Goal: Transaction & Acquisition: Purchase product/service

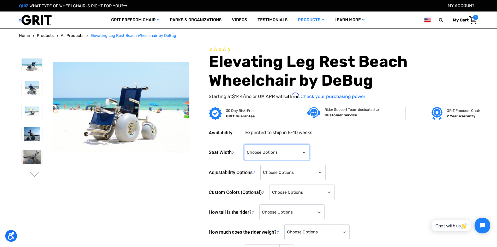
click at [304, 153] on select "Choose Options 14" 16" 18" 22" (Reinforced with Additional Front Wheel) (+$288.…" at bounding box center [276, 152] width 65 height 16
select select "705"
click at [245, 144] on select "Choose Options 14" 16" 18" 22" (Reinforced with Additional Front Wheel) (+$288.…" at bounding box center [276, 152] width 65 height 16
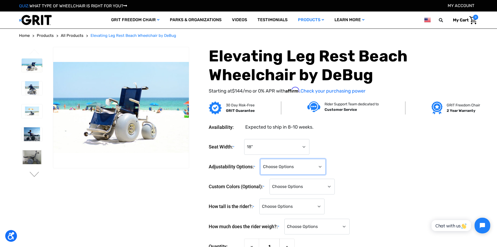
click at [322, 165] on select "Choose Options Standard Adjustability (+$0) Fully Reclining Seatback (+$789) Ti…" at bounding box center [293, 167] width 65 height 16
select select "625"
click at [262, 159] on select "Choose Options Standard Adjustability (+$0) Fully Reclining Seatback (+$789) Ti…" at bounding box center [293, 167] width 65 height 16
click at [333, 186] on select "Choose Options Stainless Steel (Standard) (+$0) Black (+$675) Light Blue (+$675…" at bounding box center [302, 187] width 65 height 16
click at [31, 158] on img at bounding box center [32, 157] width 21 height 14
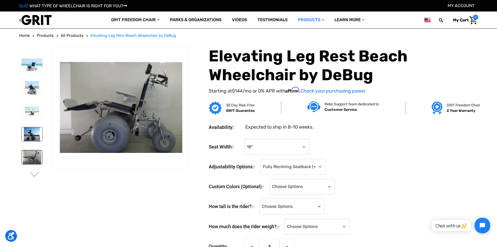
click at [31, 135] on img at bounding box center [32, 134] width 21 height 14
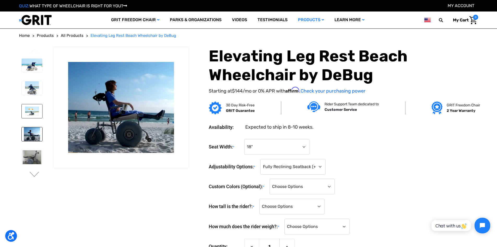
click at [34, 113] on img at bounding box center [32, 111] width 21 height 14
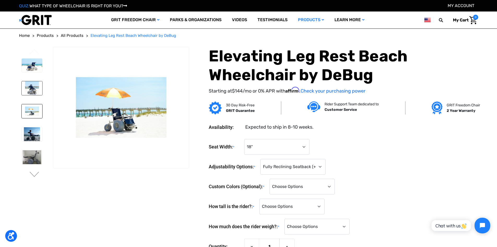
click at [35, 90] on img at bounding box center [32, 88] width 21 height 14
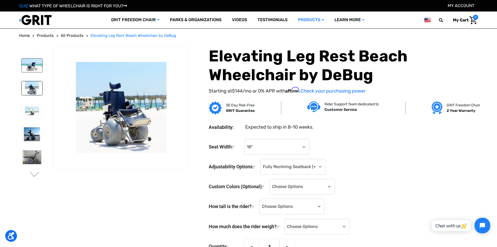
click at [36, 64] on img at bounding box center [32, 65] width 21 height 14
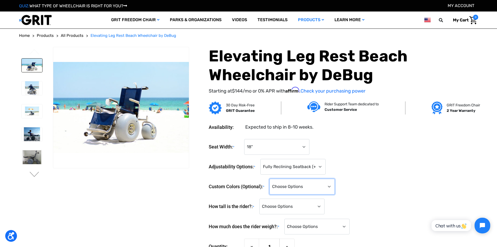
click at [331, 187] on select "Choose Options Stainless Steel (Standard) (+$0) Black (+$675) Light Blue (+$675…" at bounding box center [302, 187] width 65 height 16
select select "703"
click at [272, 179] on select "Choose Options Stainless Steel (Standard) (+$0) Black (+$675) Light Blue (+$675…" at bounding box center [302, 187] width 65 height 16
click at [321, 207] on select "Choose Options <4'0" 4'0" 4'1" 4'2" 4'3" 4'4" 4'5" 4'6" 4'7" 4'8" 4'9" 4'10" 4'…" at bounding box center [292, 206] width 65 height 16
select select "870"
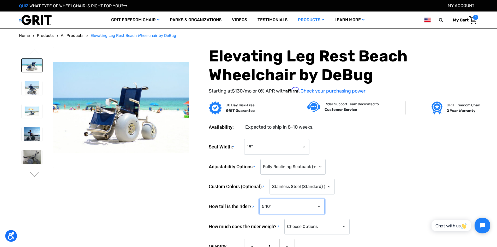
click at [261, 198] on select "Choose Options <4'0" 4'0" 4'1" 4'2" 4'3" 4'4" 4'5" 4'6" 4'7" 4'8" 4'9" 4'10" 4'…" at bounding box center [292, 206] width 65 height 16
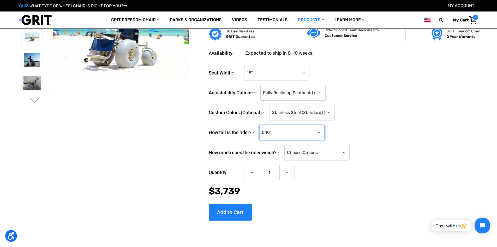
scroll to position [52, 0]
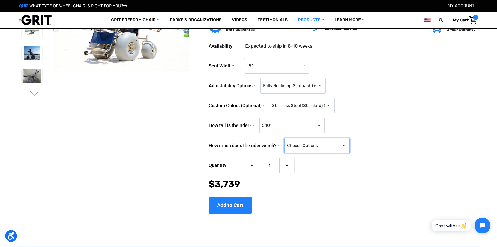
click at [347, 144] on select "Choose Options <100 lbs. 100-149 lbs. 150-199 lbs. 200-249 lbs. 250-299 lbs. 30…" at bounding box center [317, 146] width 65 height 16
select select "882"
click at [287, 138] on select "Choose Options <100 lbs. 100-149 lbs. 150-199 lbs. 200-249 lbs. 250-299 lbs. 30…" at bounding box center [317, 146] width 65 height 16
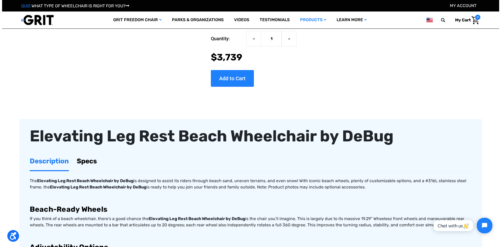
scroll to position [183, 0]
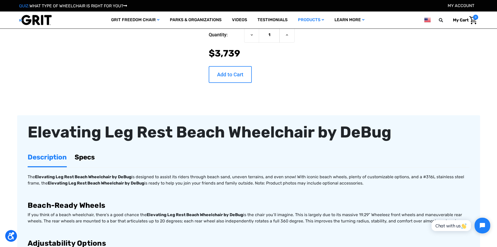
click at [223, 71] on input "Add to Cart" at bounding box center [230, 74] width 43 height 17
type input "Add to Cart"
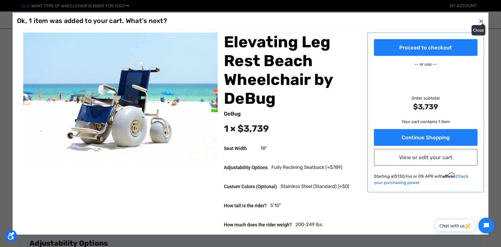
scroll to position [0, 0]
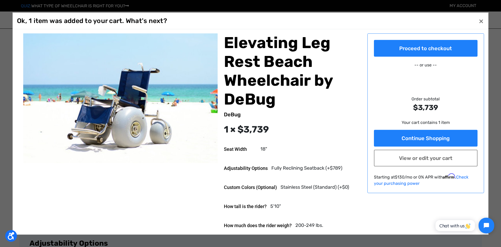
click at [268, 103] on h2 "Elevating Leg Rest Beach Wheelchair by DeBug" at bounding box center [292, 70] width 137 height 75
